Goal: Task Accomplishment & Management: Manage account settings

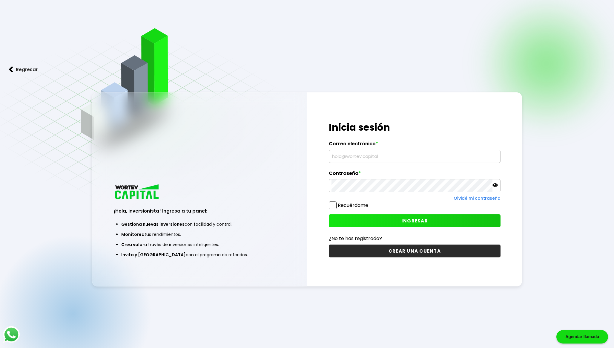
type input "[EMAIL_ADDRESS][DOMAIN_NAME]"
click at [386, 225] on button "INGRESAR" at bounding box center [415, 220] width 172 height 13
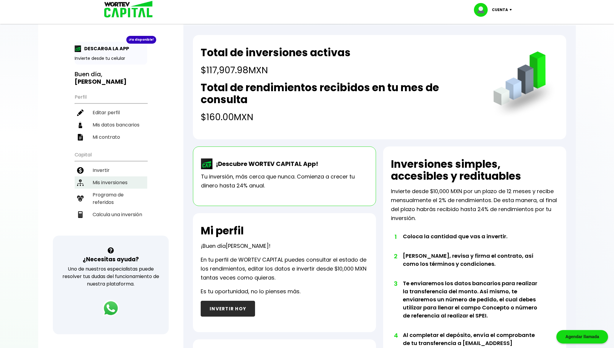
click at [120, 179] on li "Mis inversiones" at bounding box center [111, 182] width 73 height 12
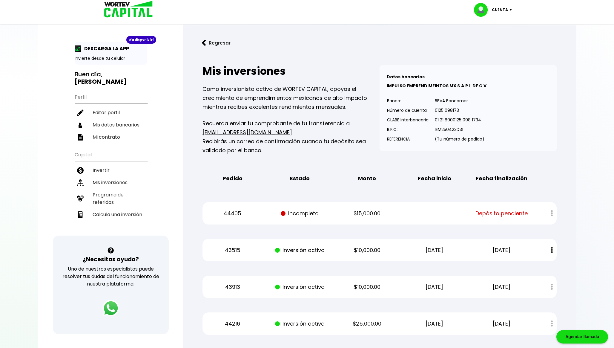
scroll to position [125, 0]
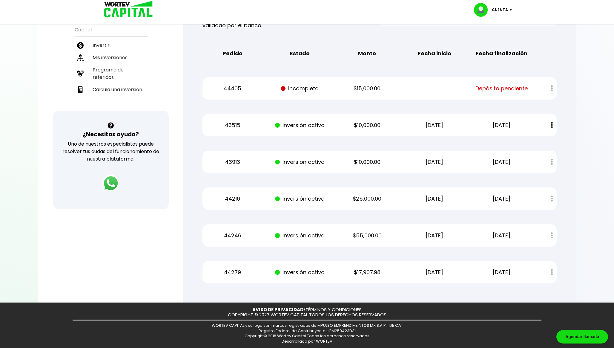
click at [233, 268] on p "44279" at bounding box center [232, 272] width 57 height 9
